Goal: Information Seeking & Learning: Learn about a topic

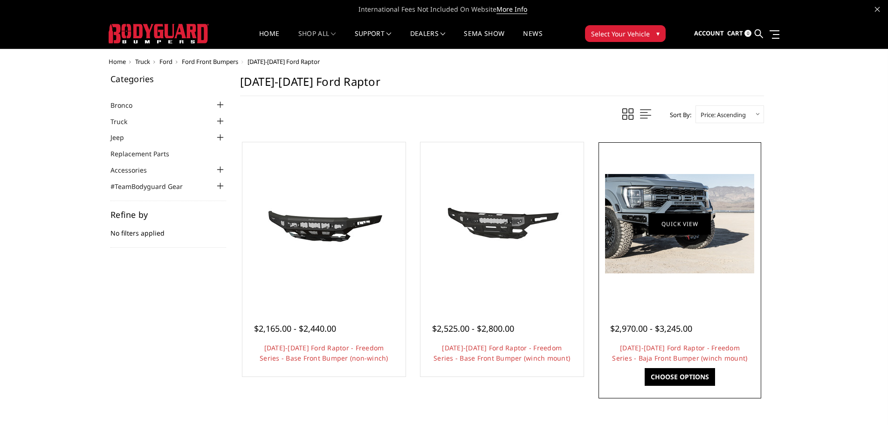
click at [663, 221] on link "Quick view" at bounding box center [680, 224] width 62 height 22
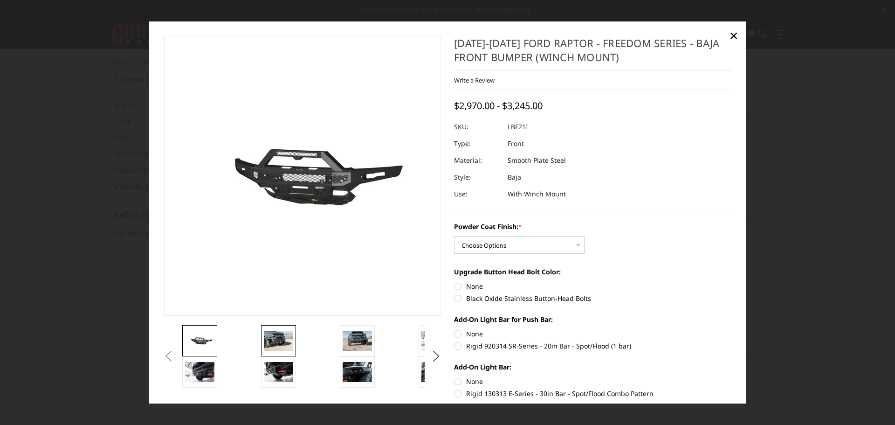
click at [272, 346] on img at bounding box center [278, 341] width 29 height 20
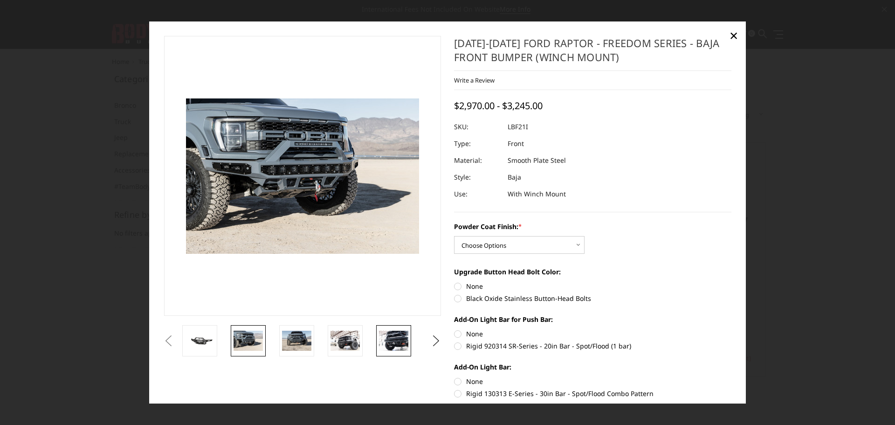
click at [403, 339] on img at bounding box center [393, 341] width 29 height 20
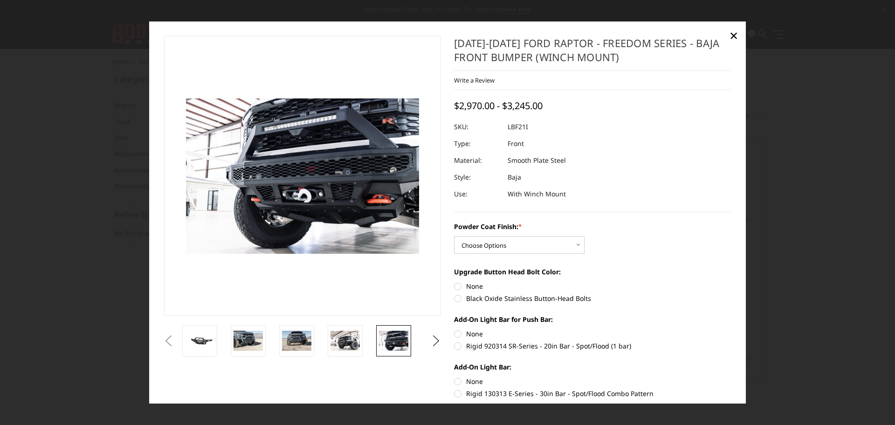
click at [327, 346] on li at bounding box center [350, 340] width 48 height 31
click at [321, 340] on li at bounding box center [301, 340] width 48 height 31
click at [348, 341] on img at bounding box center [345, 341] width 29 height 20
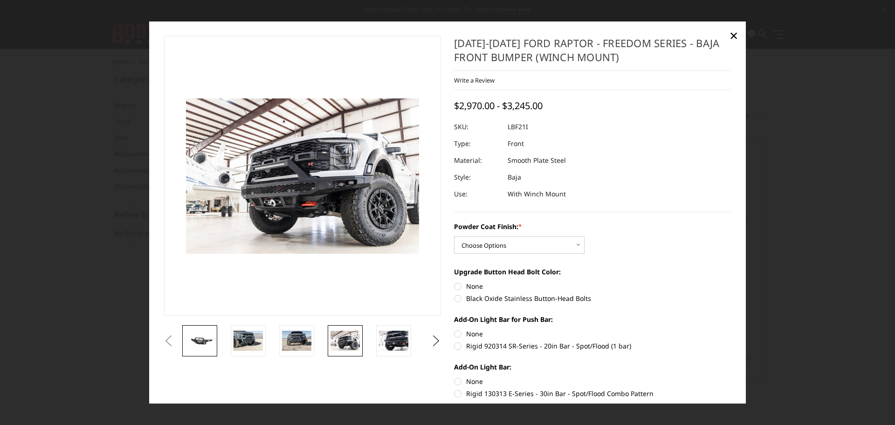
click at [204, 340] on img at bounding box center [199, 341] width 29 height 14
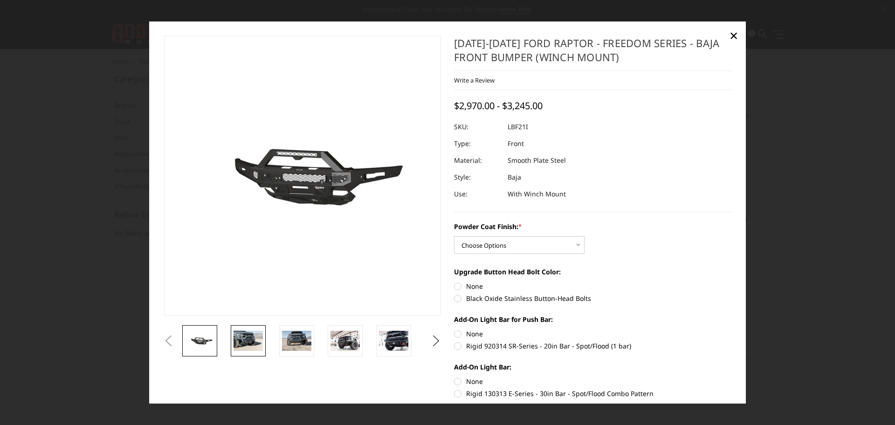
click at [242, 334] on img at bounding box center [248, 341] width 29 height 20
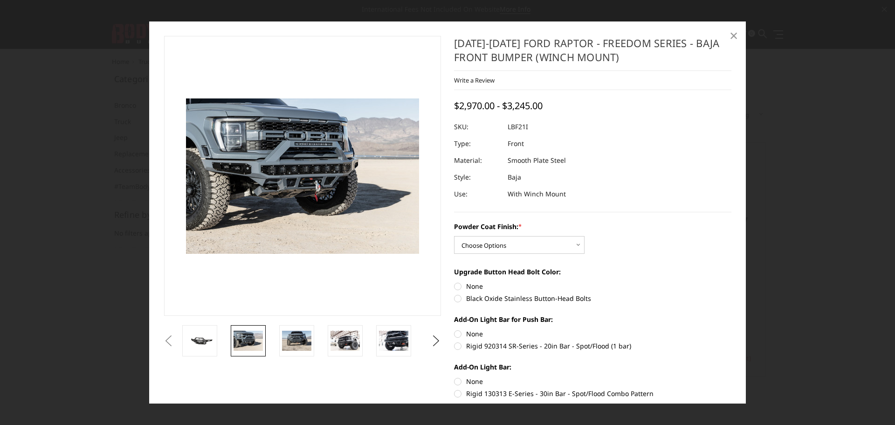
click at [738, 38] on span "×" at bounding box center [734, 35] width 8 height 20
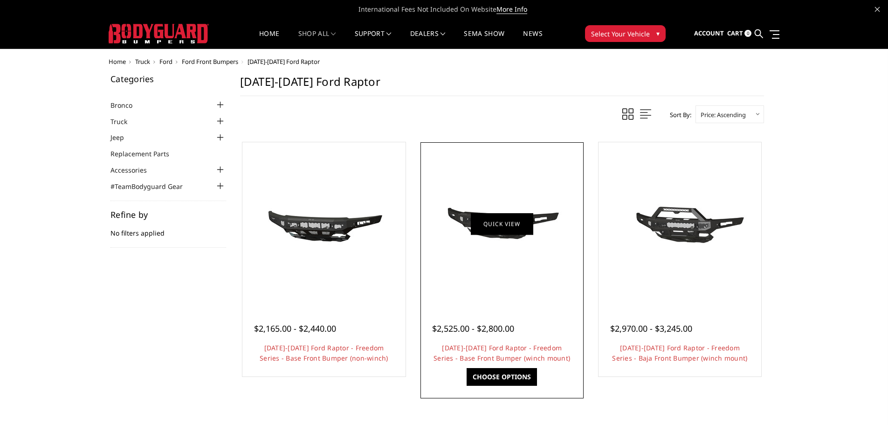
click at [487, 226] on link "Quick view" at bounding box center [502, 224] width 62 height 22
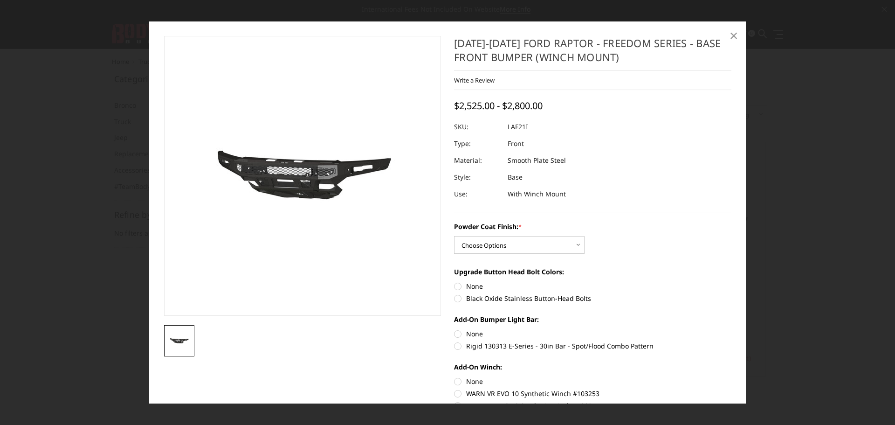
click at [738, 32] on span "×" at bounding box center [734, 35] width 8 height 20
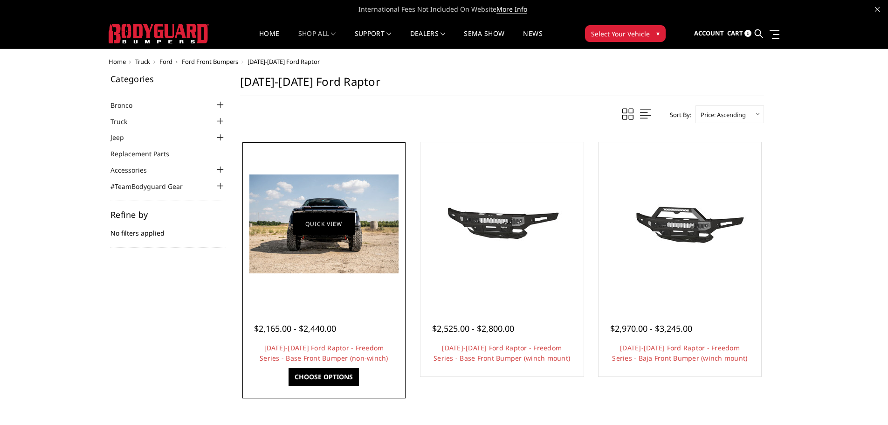
click at [302, 231] on link "Quick view" at bounding box center [324, 224] width 62 height 22
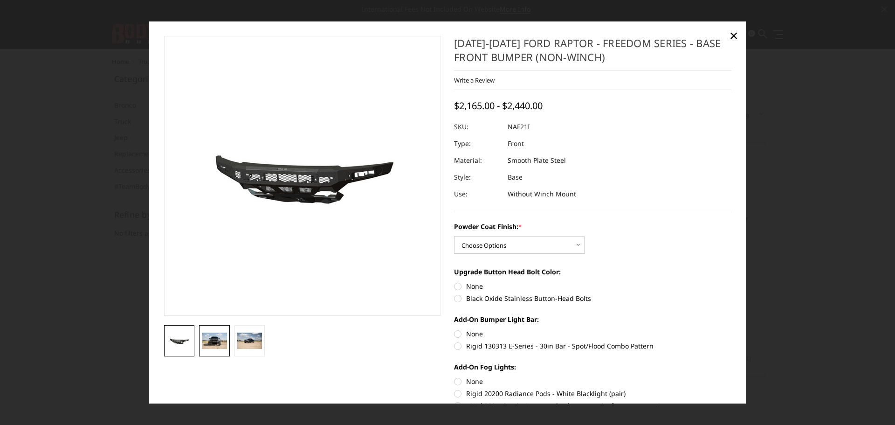
click at [212, 341] on img at bounding box center [214, 340] width 25 height 16
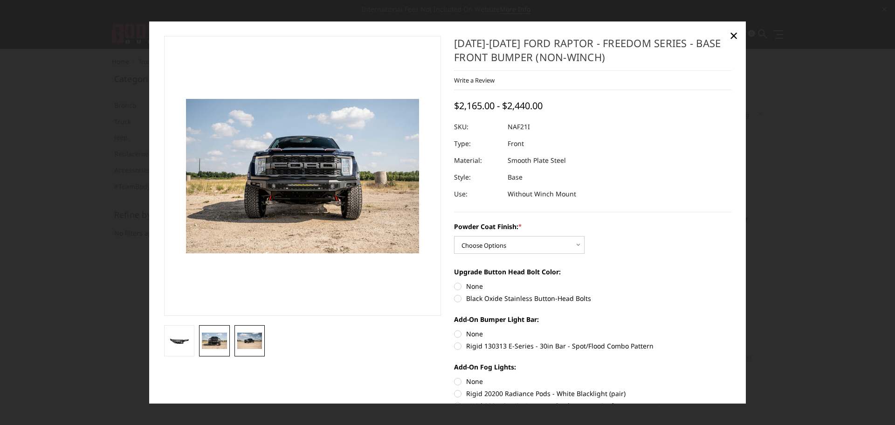
click at [242, 337] on img at bounding box center [249, 340] width 25 height 17
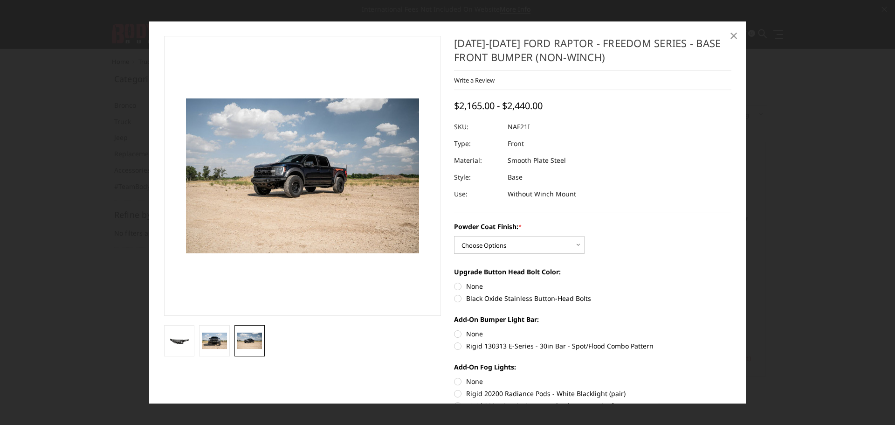
click at [737, 37] on span "×" at bounding box center [734, 35] width 8 height 20
